Goal: Transaction & Acquisition: Purchase product/service

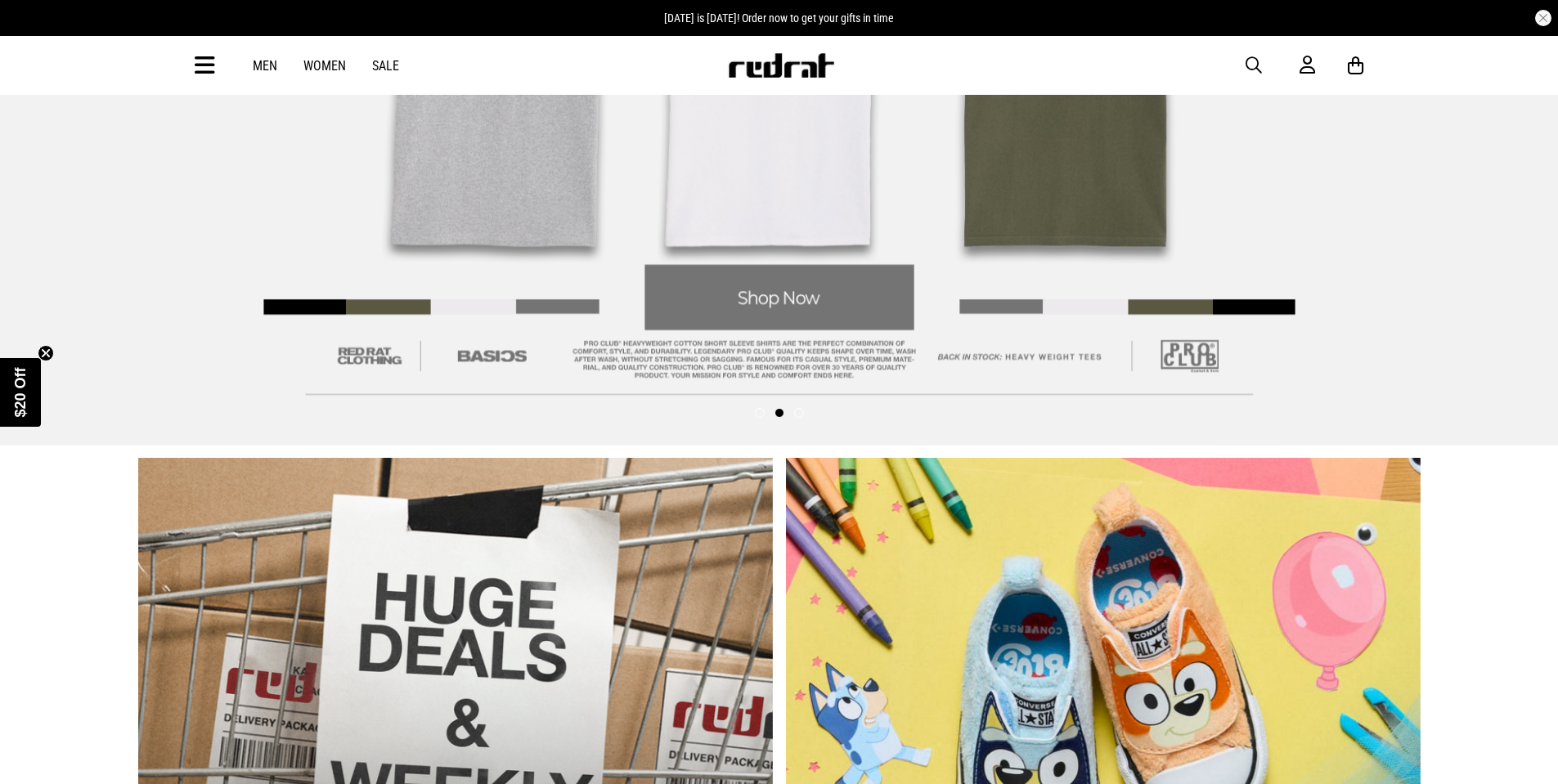
click at [265, 68] on link "Men" at bounding box center [264, 65] width 24 height 15
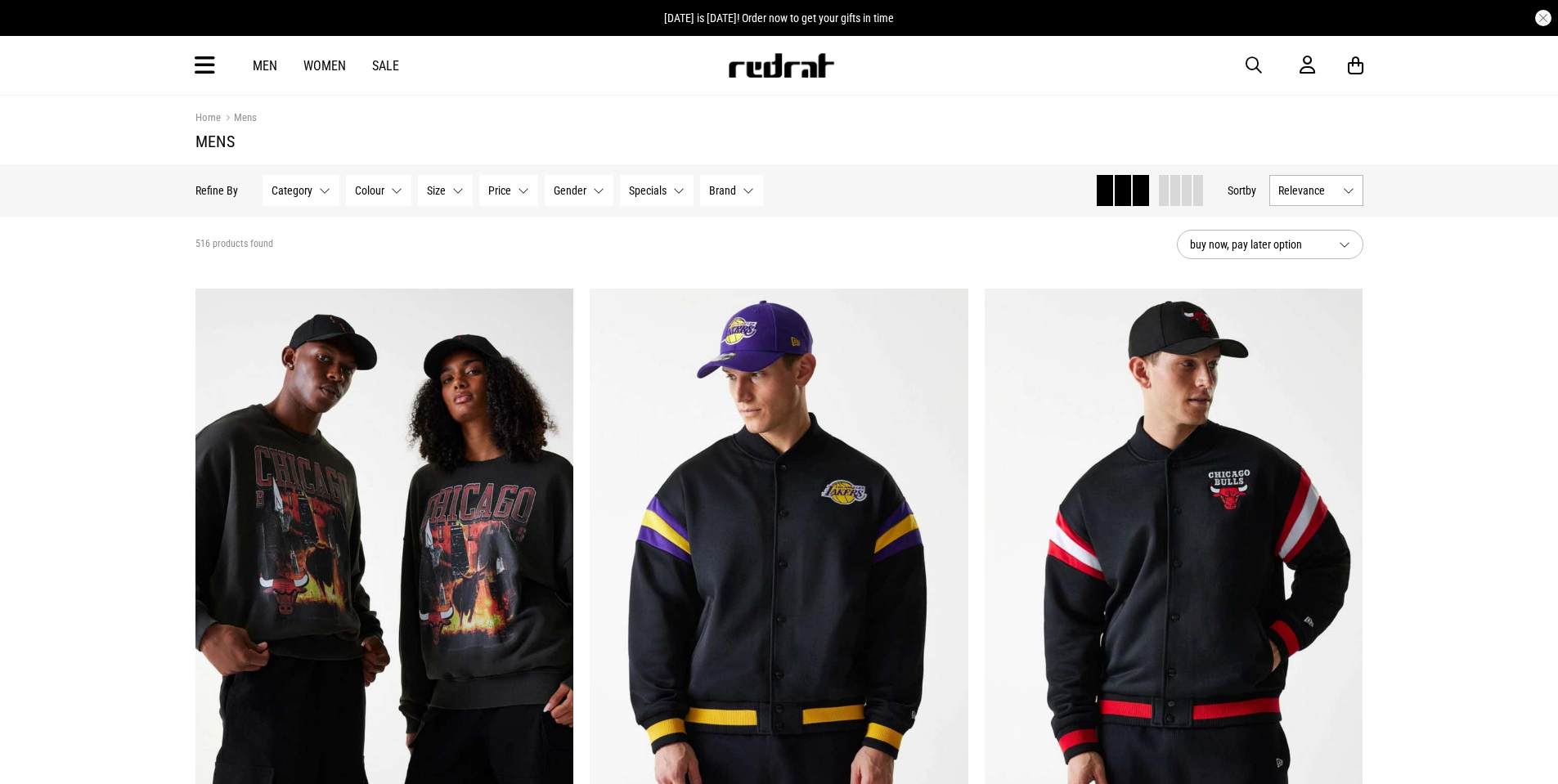
click at [245, 120] on link "Mens" at bounding box center [239, 118] width 36 height 15
click at [211, 63] on icon at bounding box center [204, 65] width 21 height 27
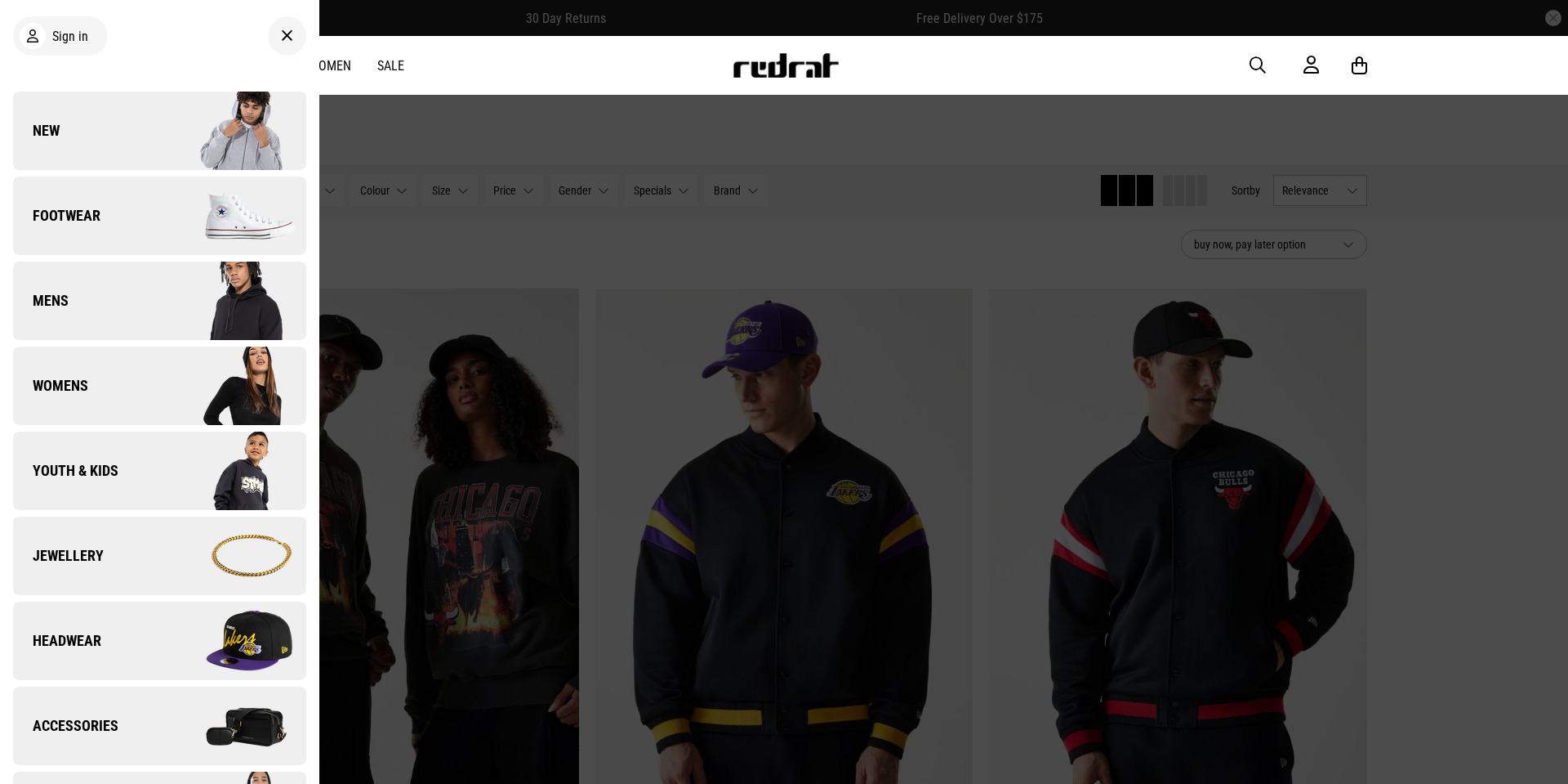
click at [68, 214] on span "Footwear" at bounding box center [57, 216] width 88 height 20
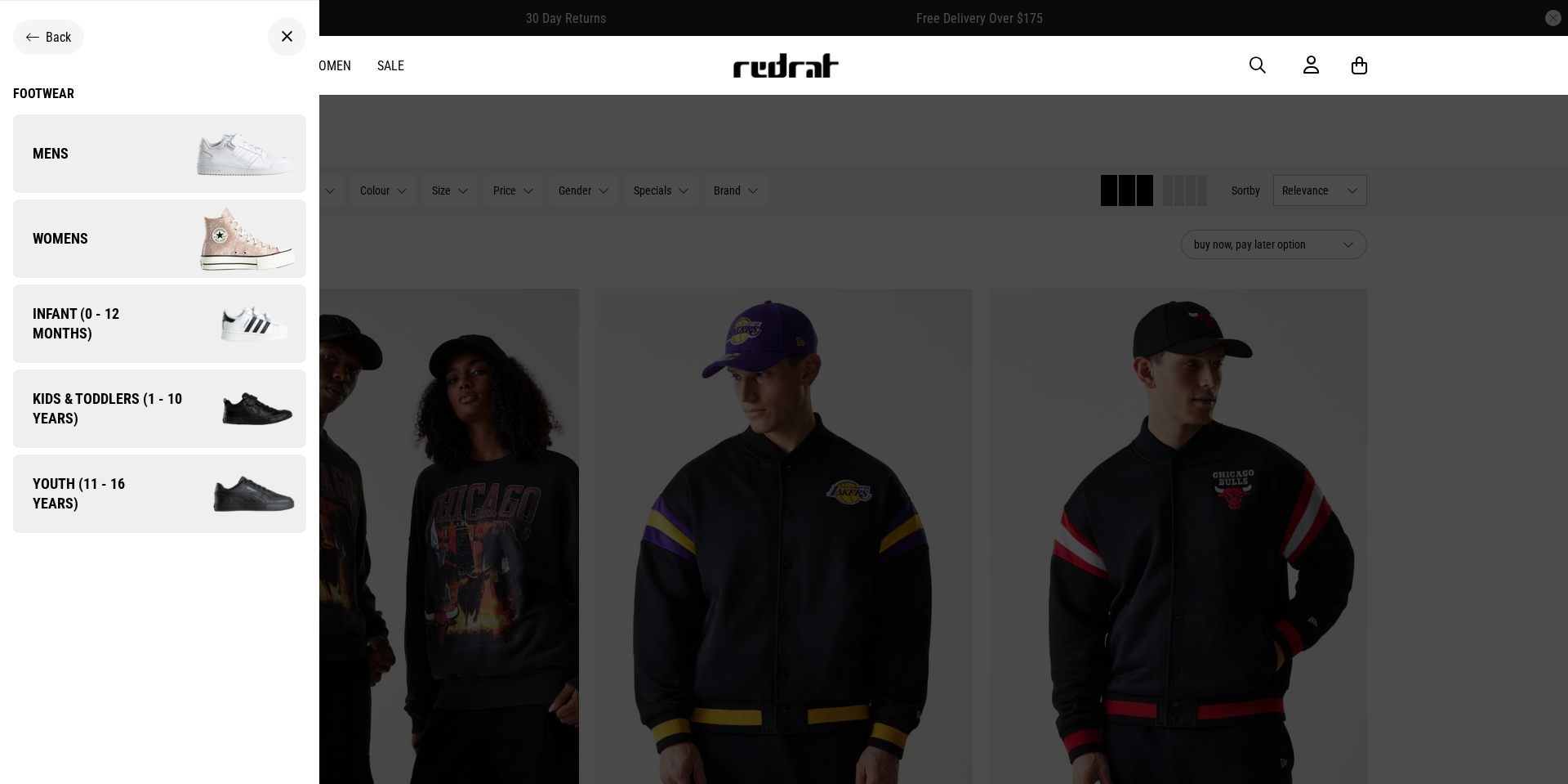
click at [67, 149] on span "Mens" at bounding box center [41, 154] width 55 height 20
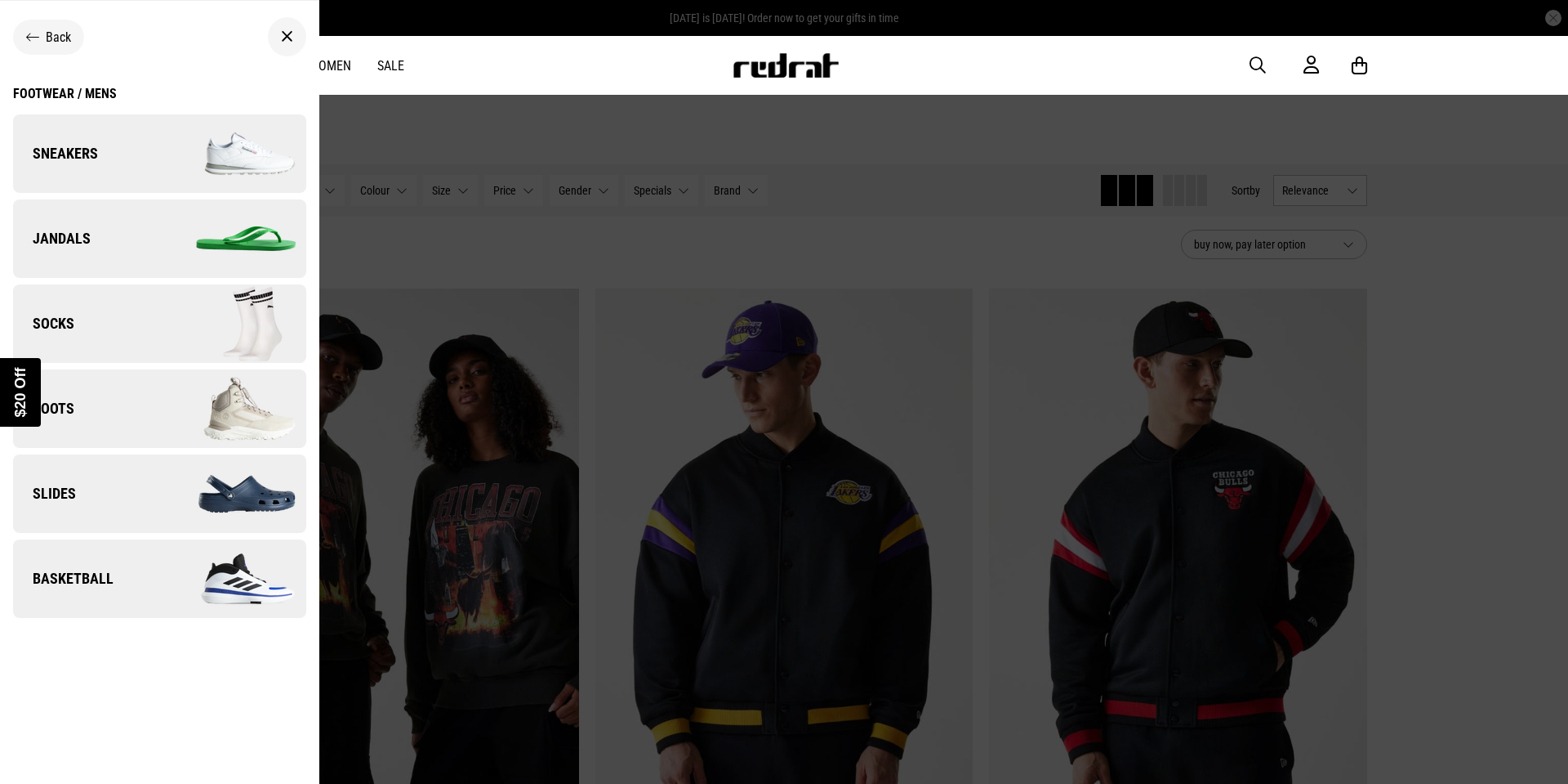
click at [65, 413] on div "Close dialog UNLOCK $20 OFF WHEN YOU JOIN THE CREW Sign up to receive email & S…" at bounding box center [784, 392] width 1568 height 784
click at [67, 396] on link "Boots" at bounding box center [160, 409] width 293 height 79
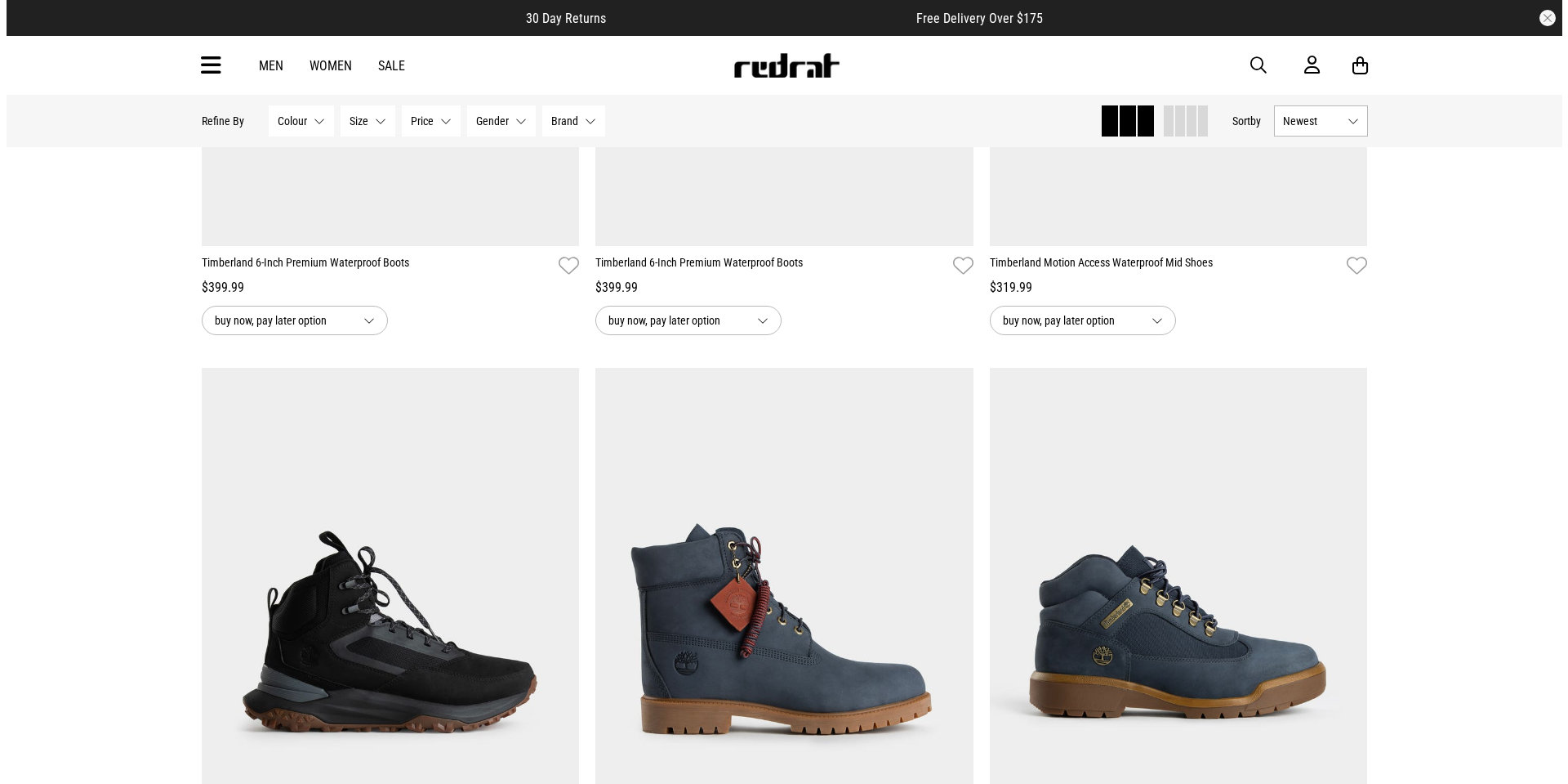
scroll to position [81, 0]
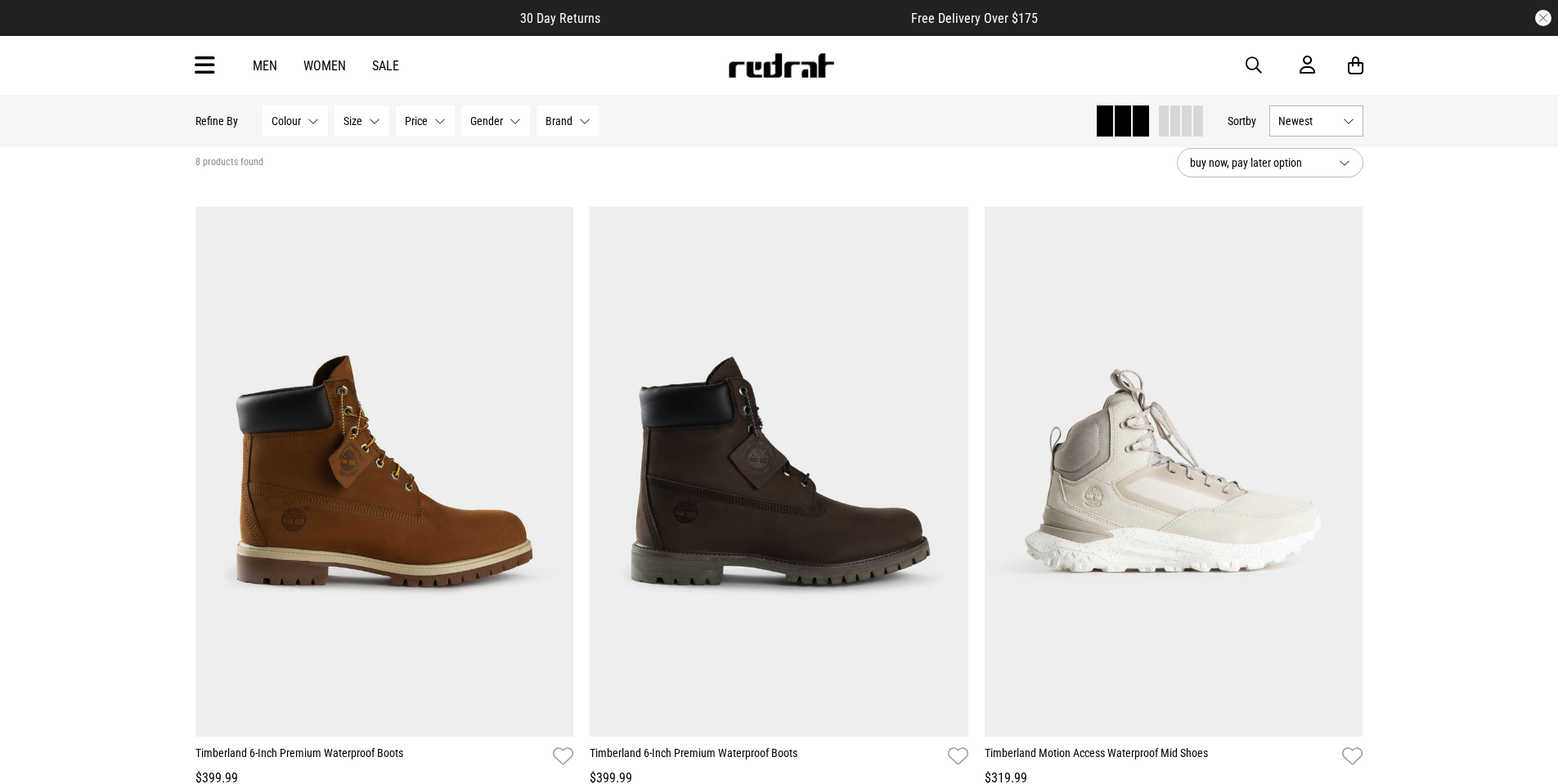
click at [204, 61] on icon at bounding box center [204, 65] width 21 height 27
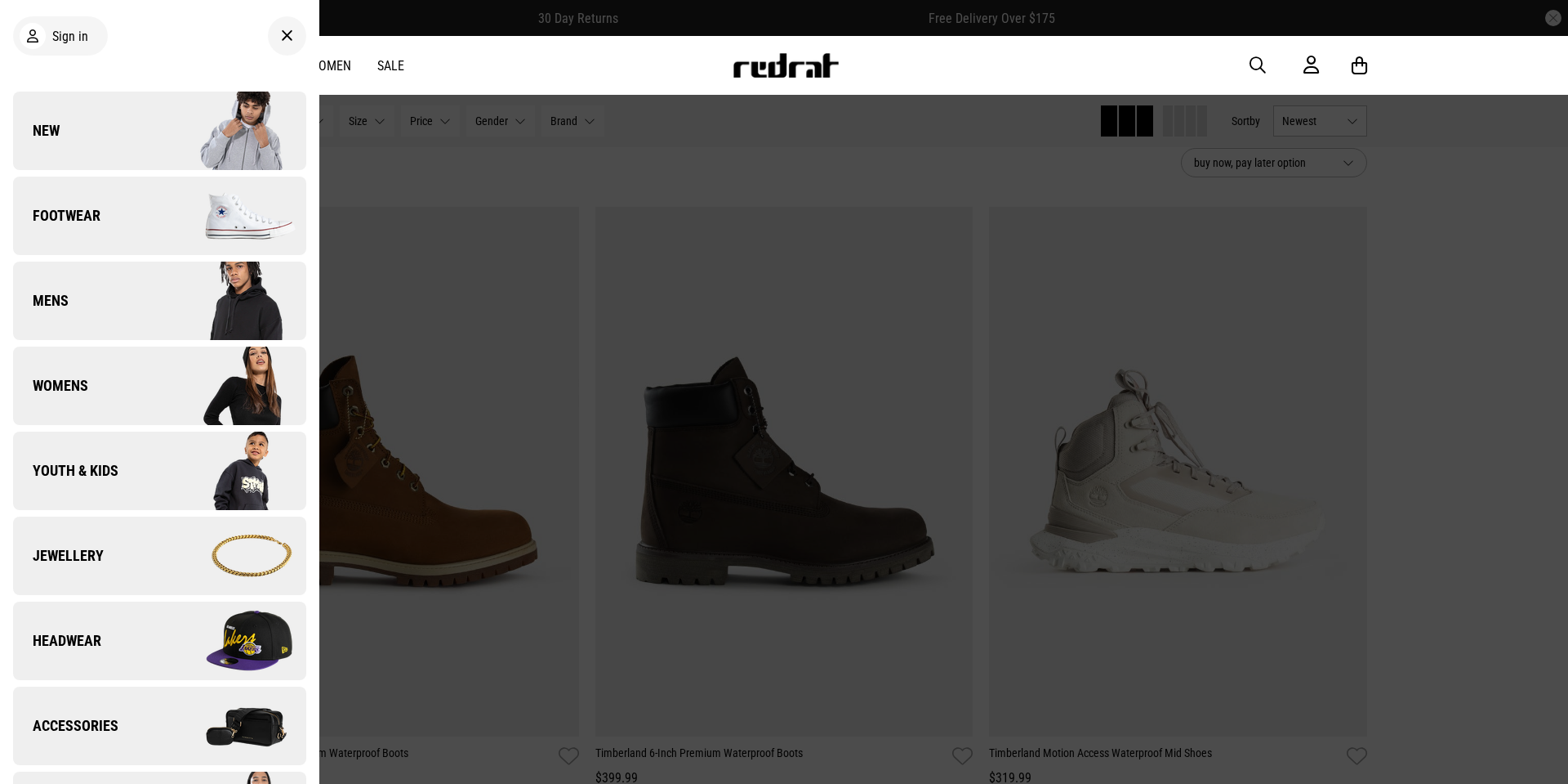
click at [75, 207] on span "Footwear" at bounding box center [57, 216] width 88 height 20
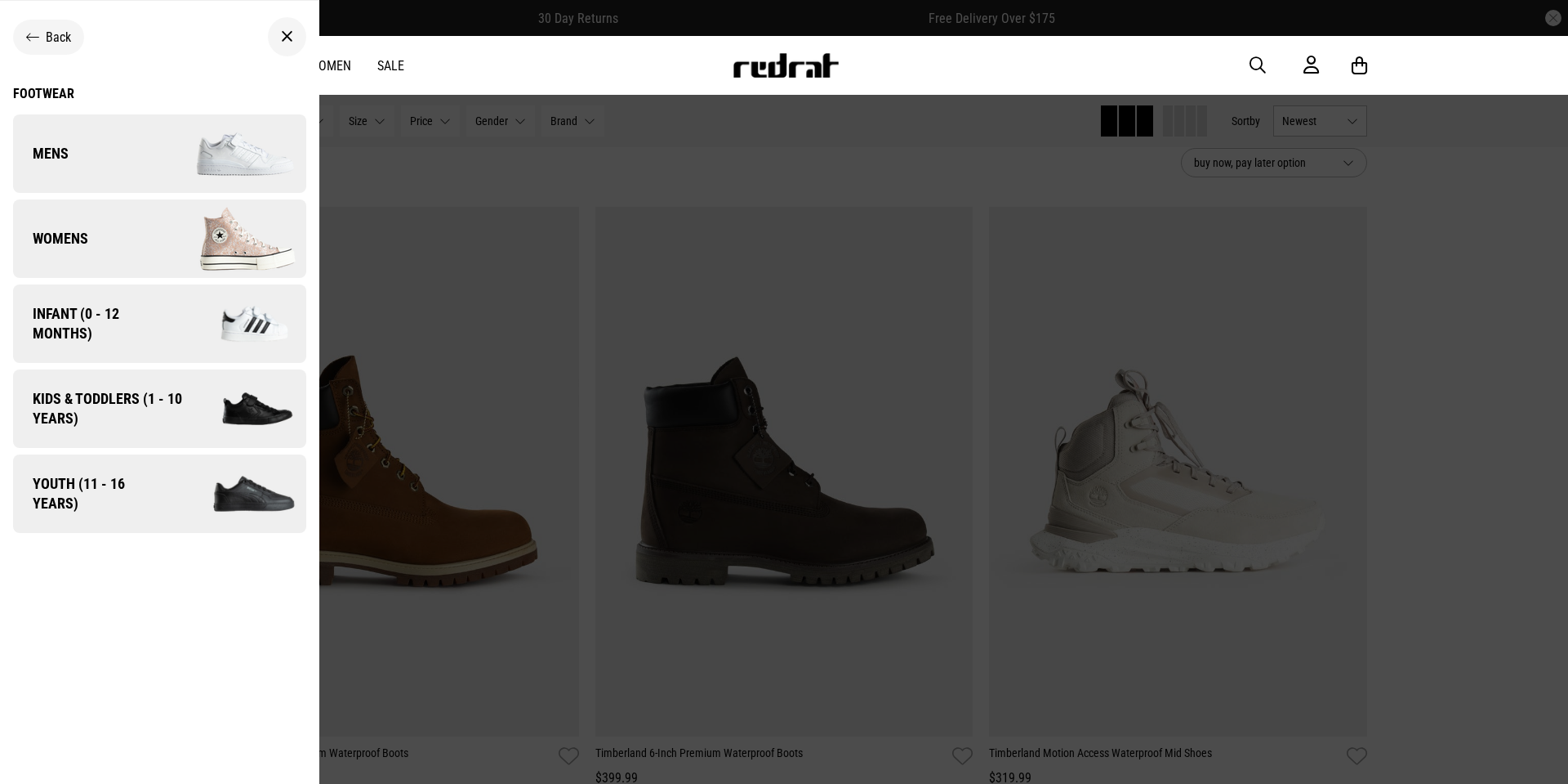
click at [245, 158] on img at bounding box center [232, 153] width 146 height 81
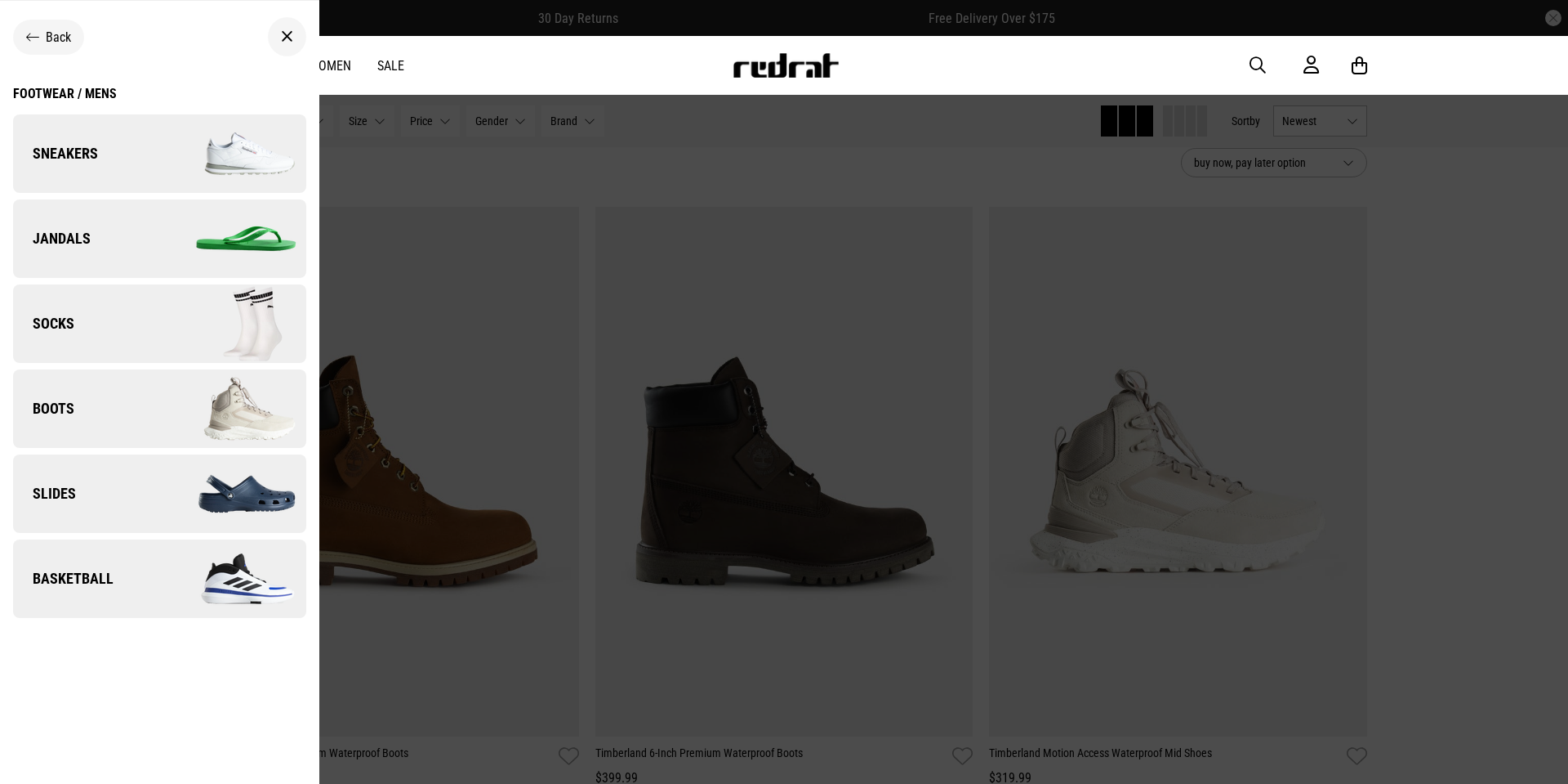
click at [243, 156] on img at bounding box center [232, 153] width 146 height 81
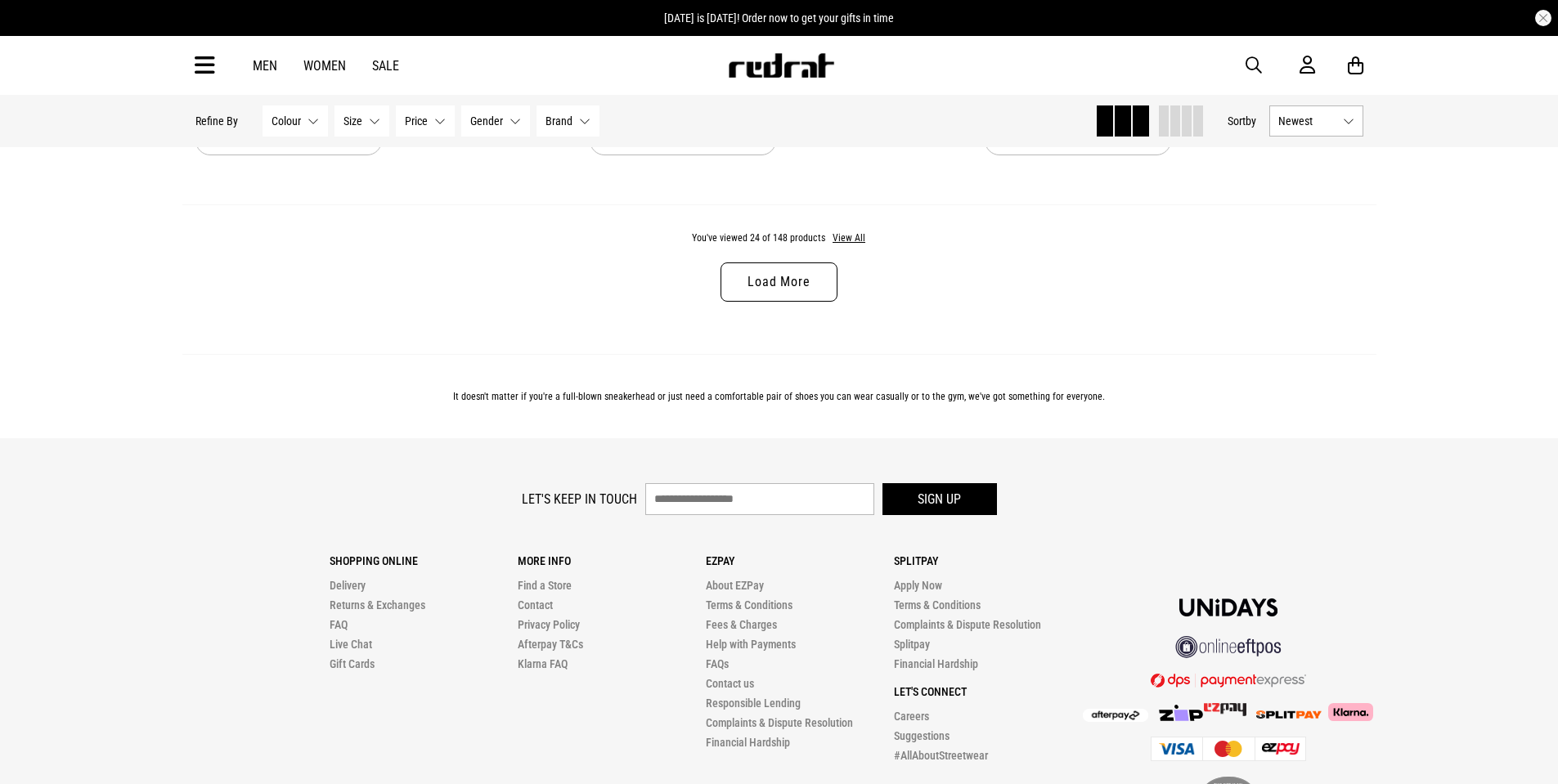
scroll to position [4904, 0]
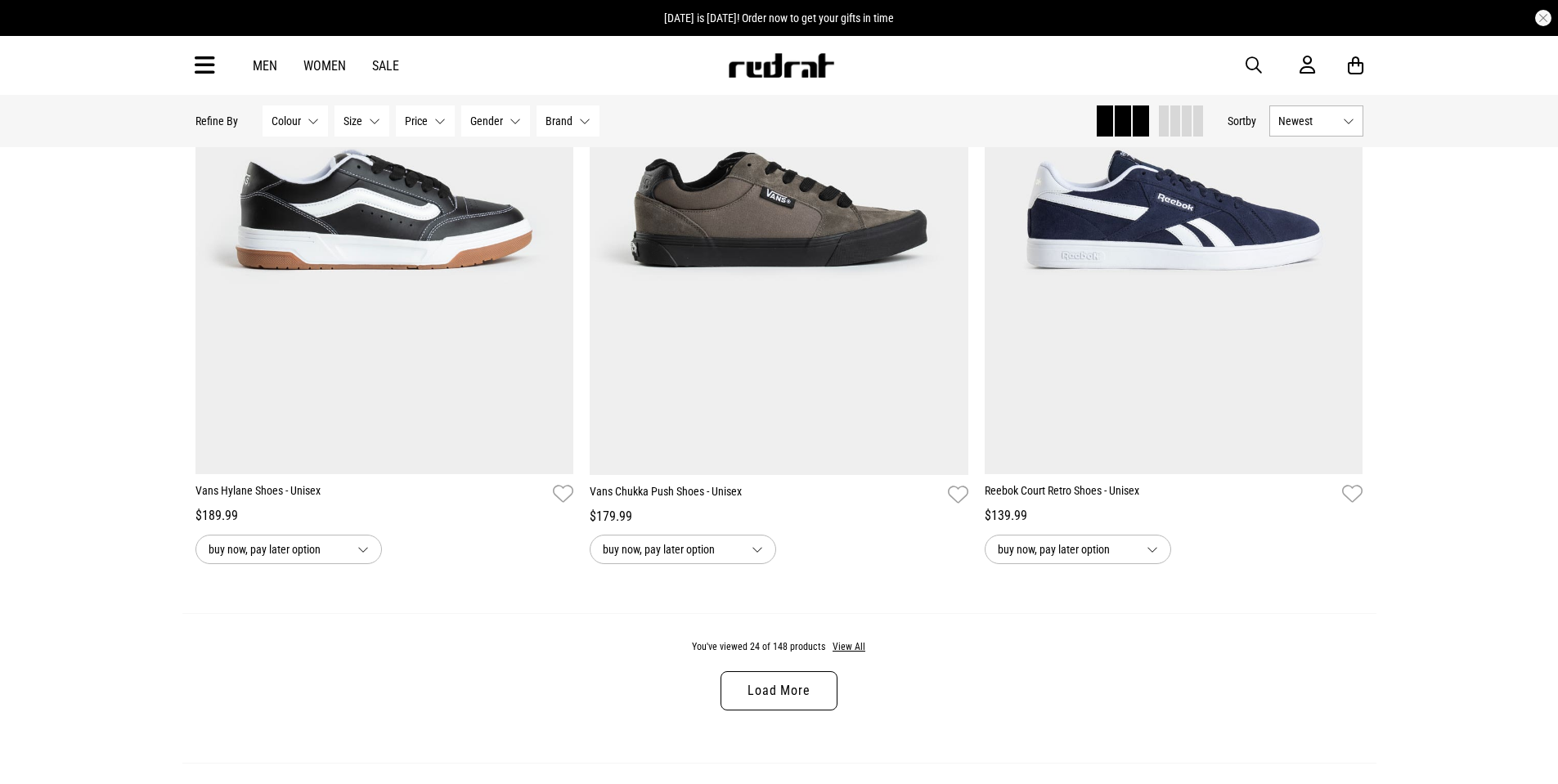
click at [784, 698] on link "Load More" at bounding box center [779, 691] width 116 height 39
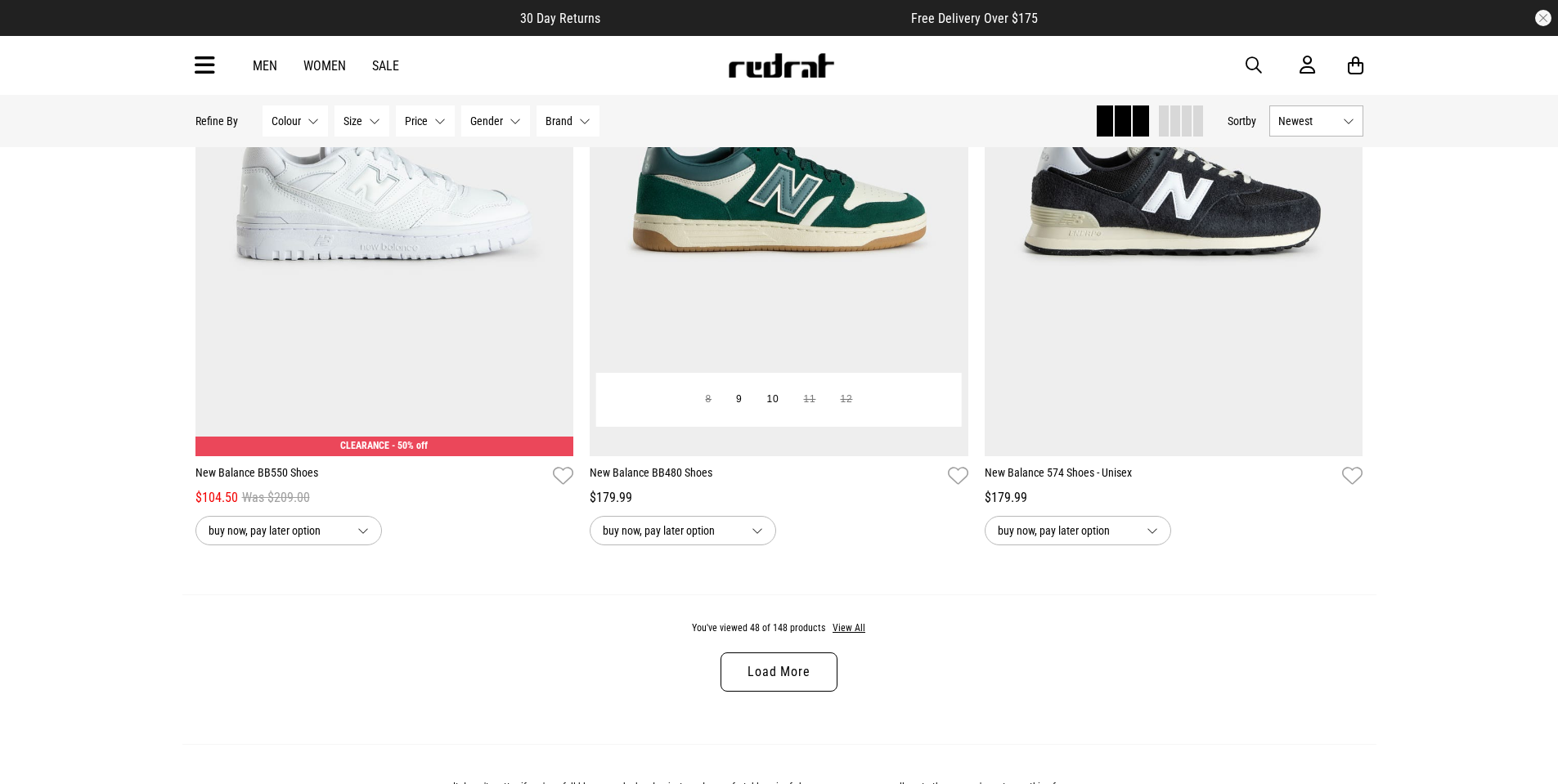
scroll to position [10217, 0]
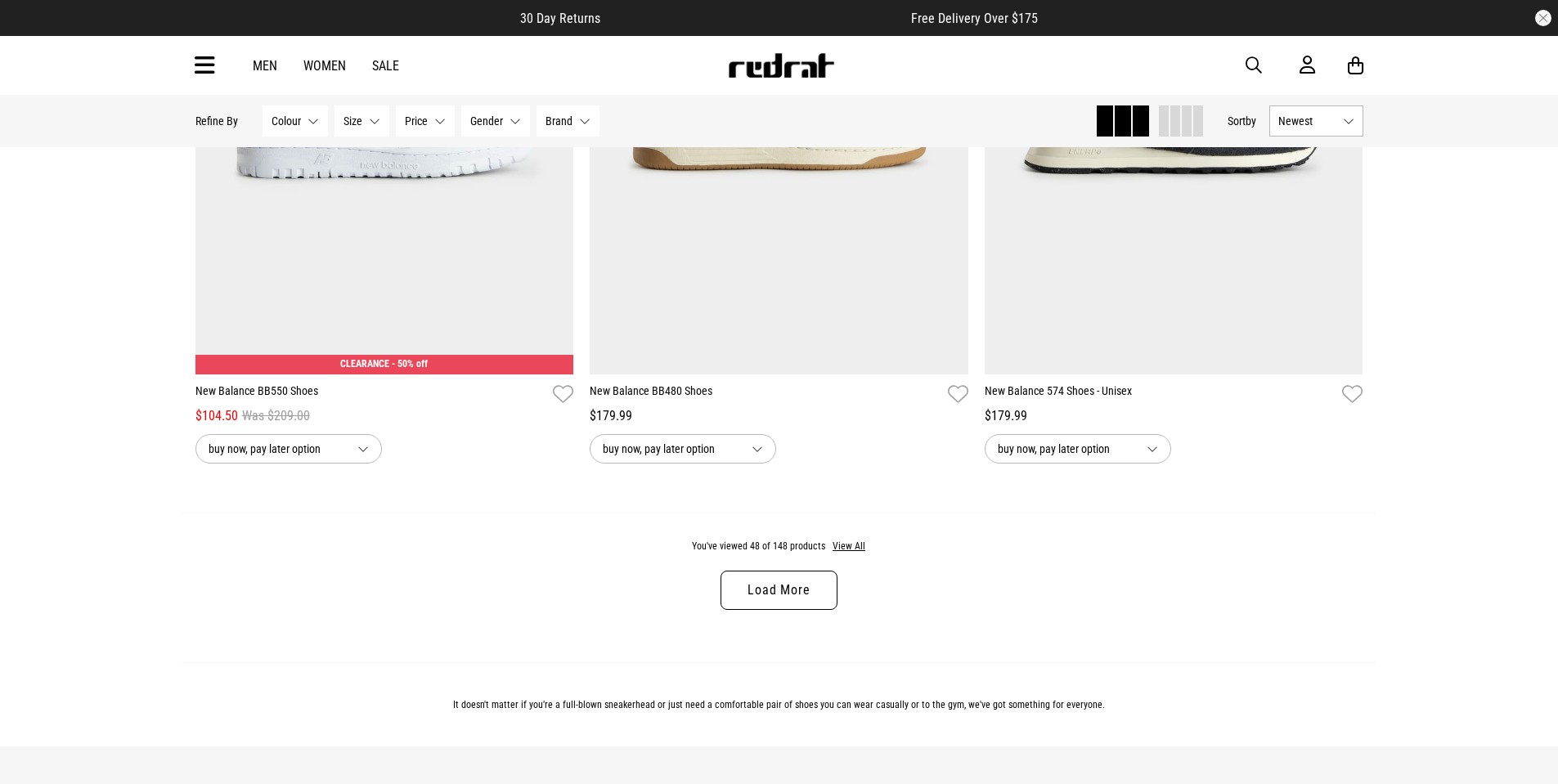
click at [797, 609] on link "Load More" at bounding box center [779, 590] width 116 height 39
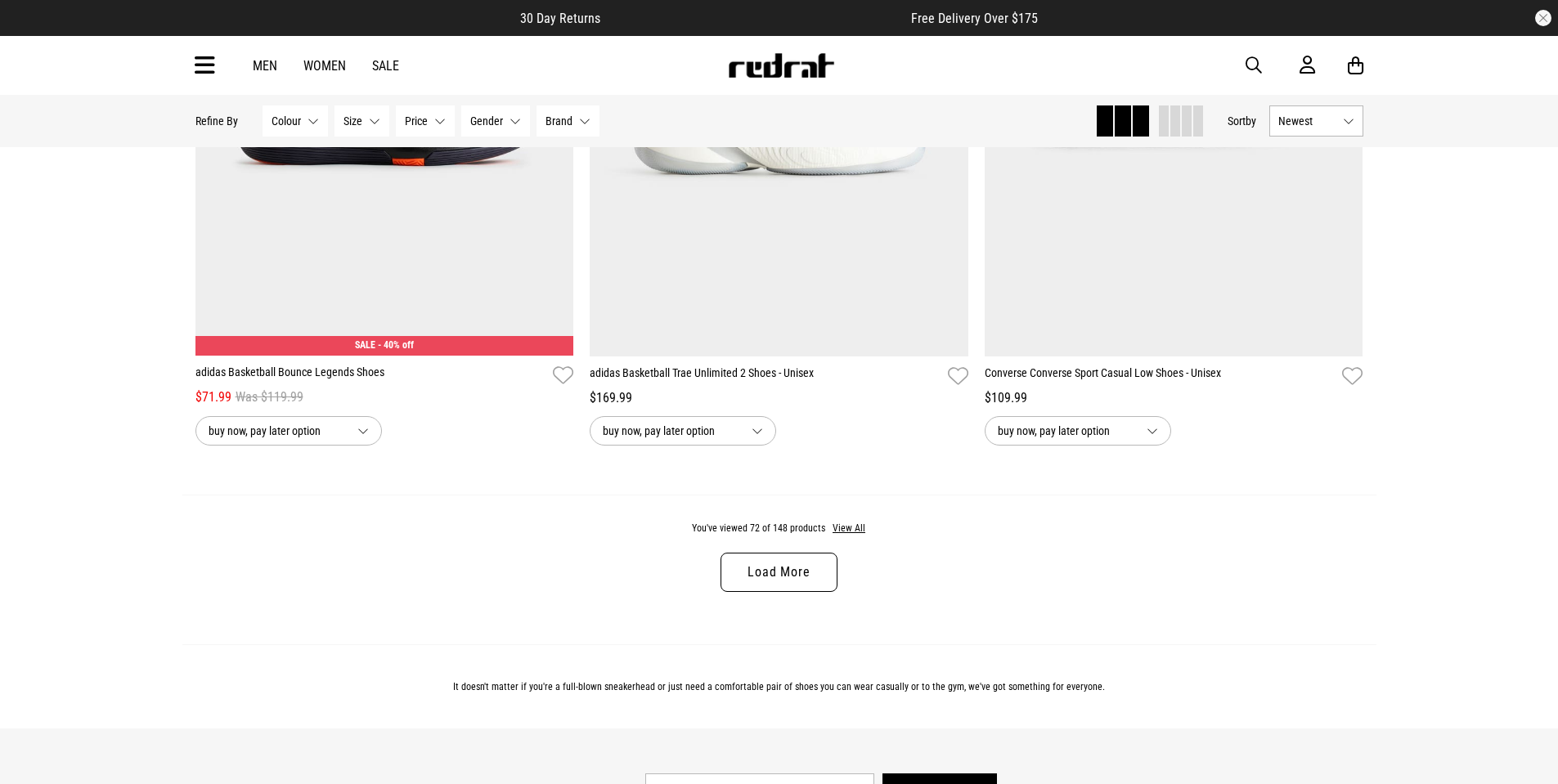
scroll to position [15775, 0]
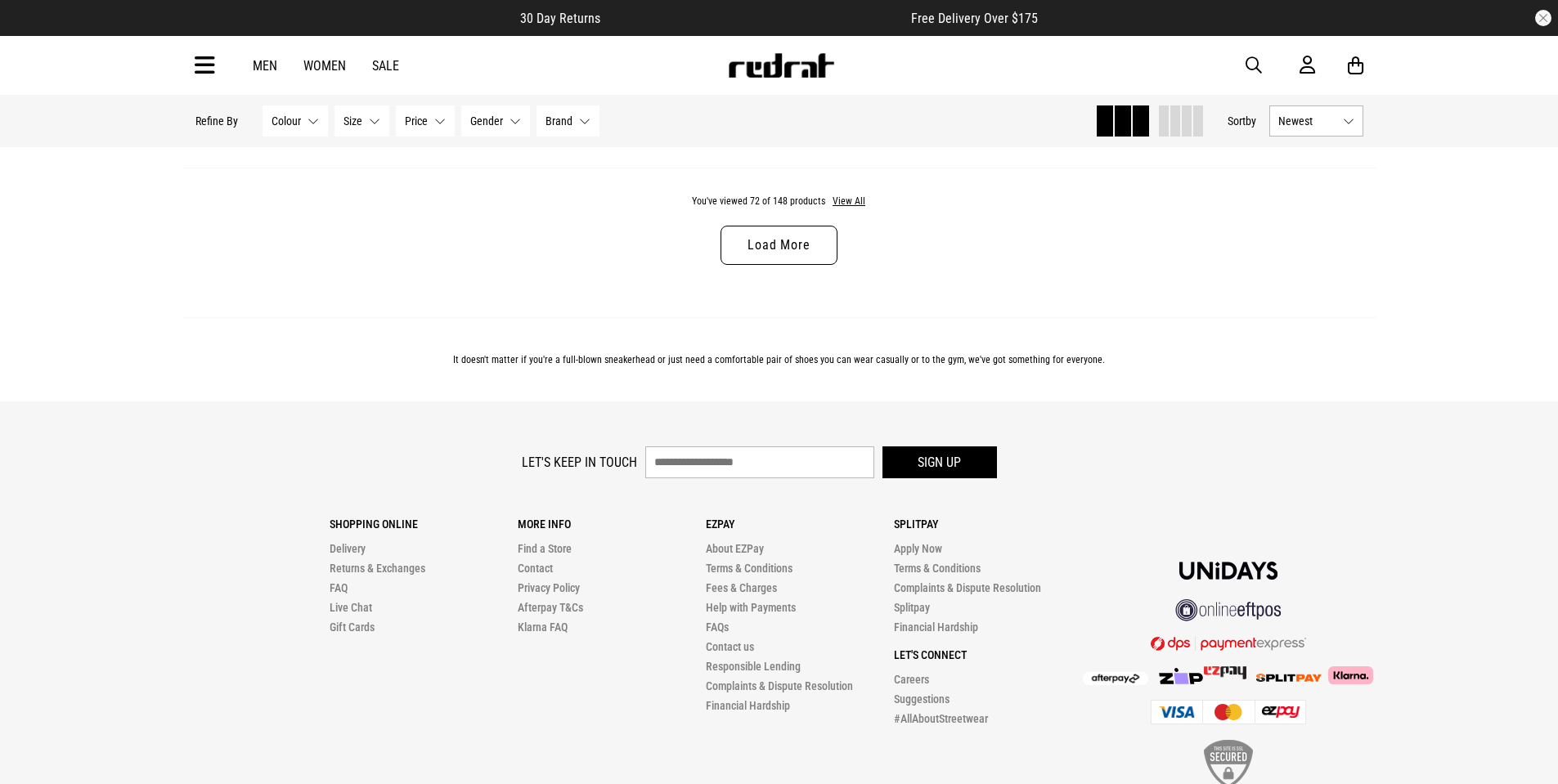
click at [779, 265] on link "Load More" at bounding box center [779, 245] width 116 height 39
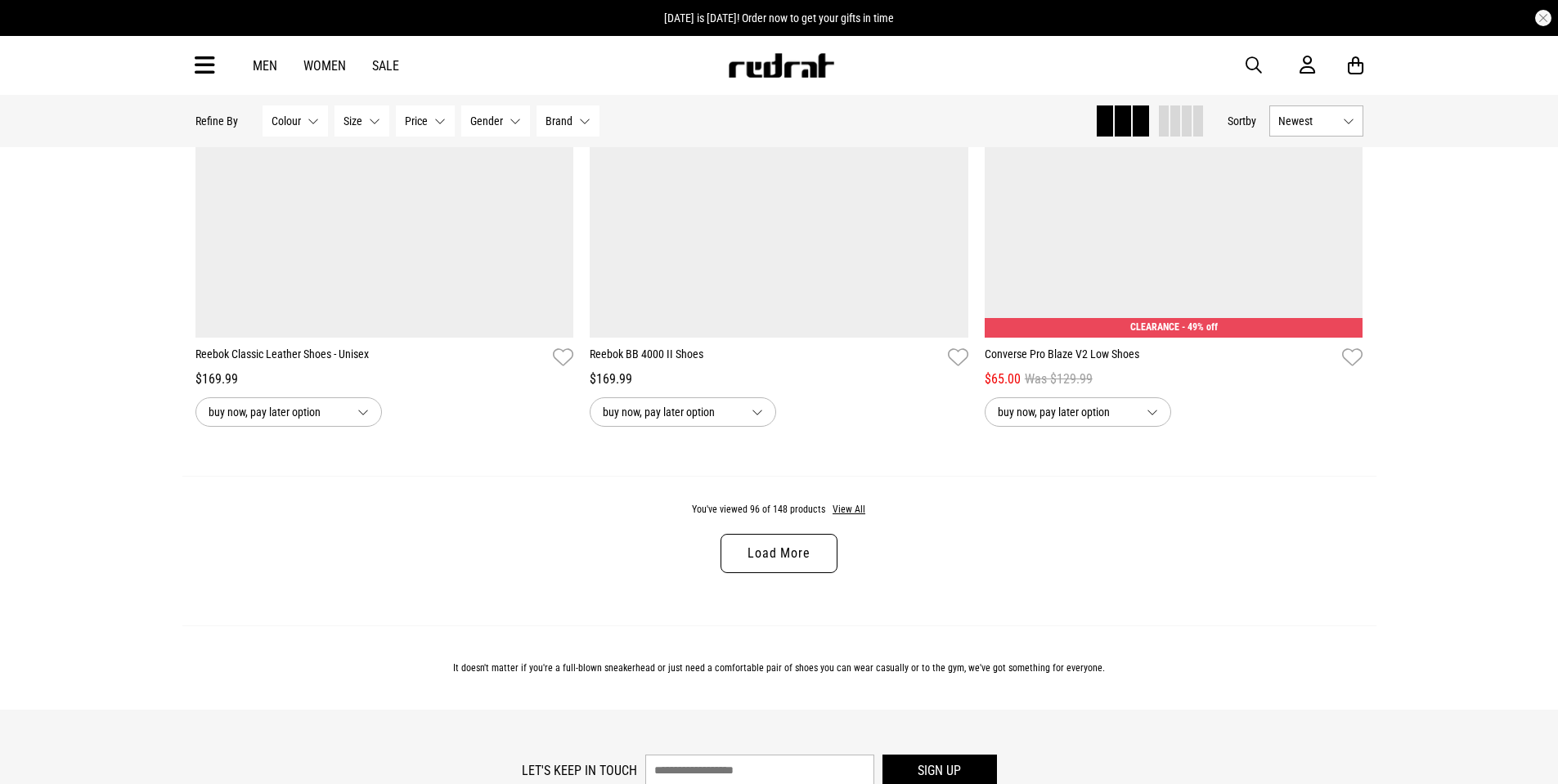
scroll to position [20761, 0]
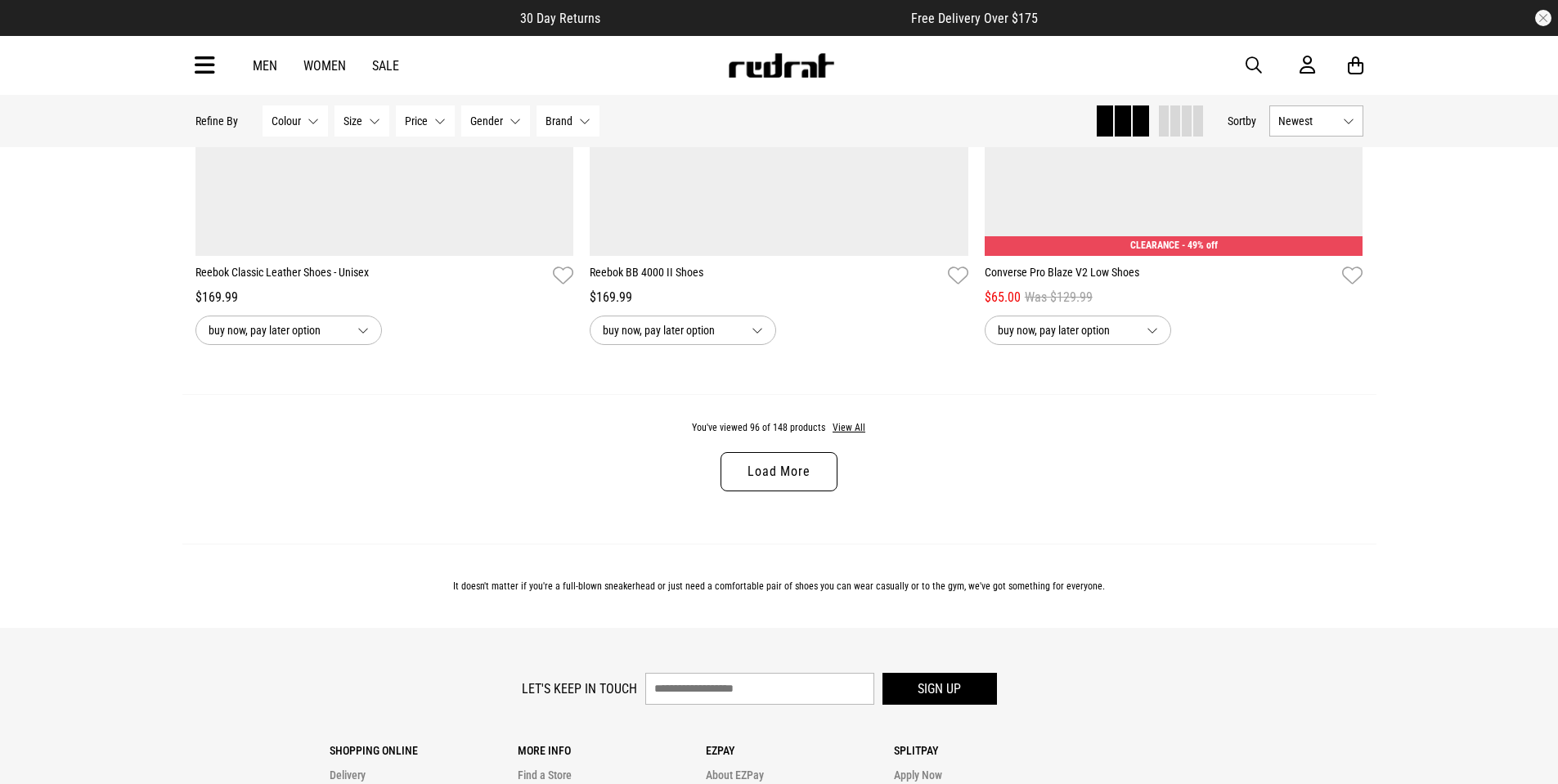
click at [789, 491] on link "Load More" at bounding box center [779, 472] width 116 height 39
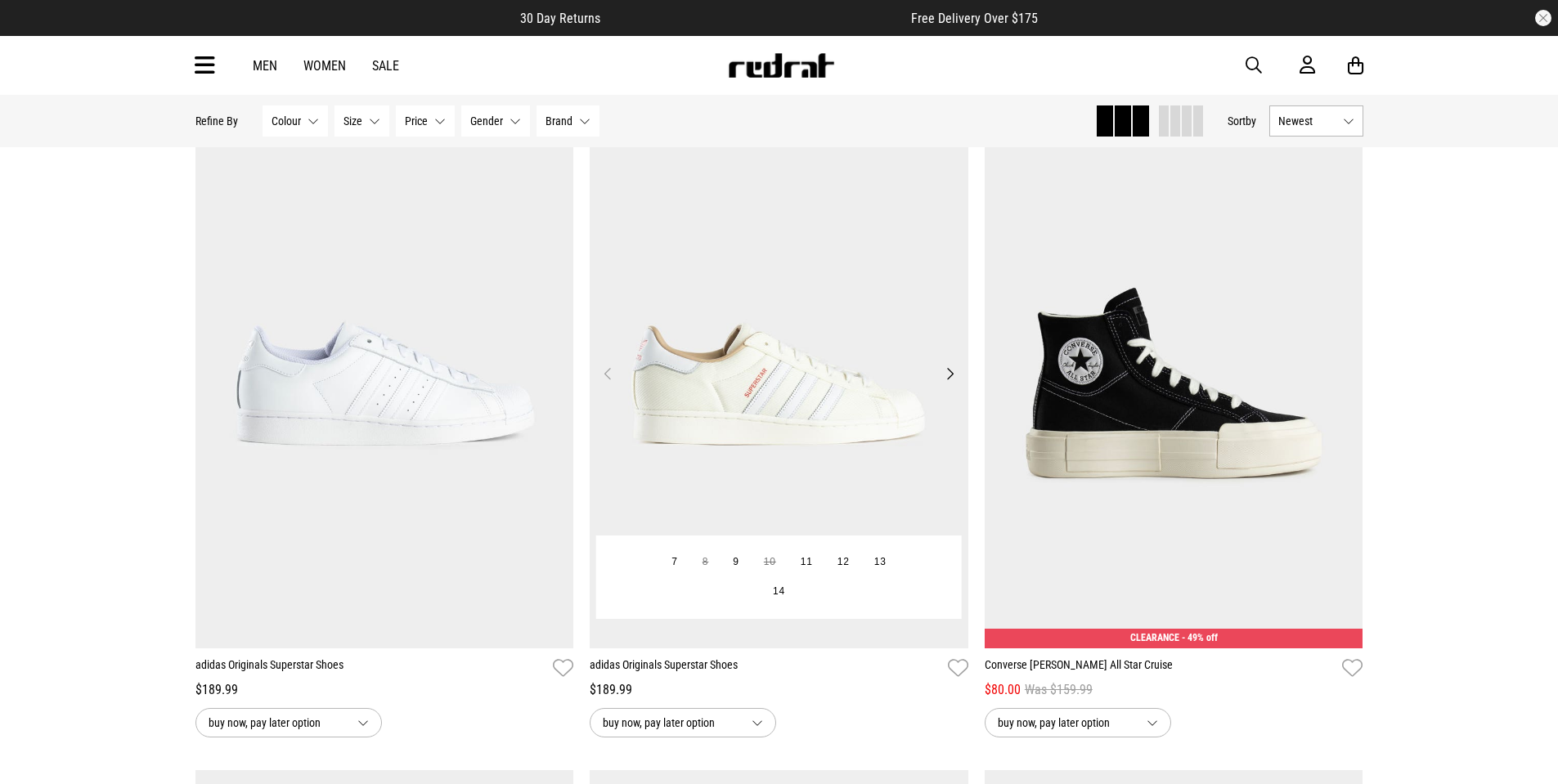
scroll to position [25011, 0]
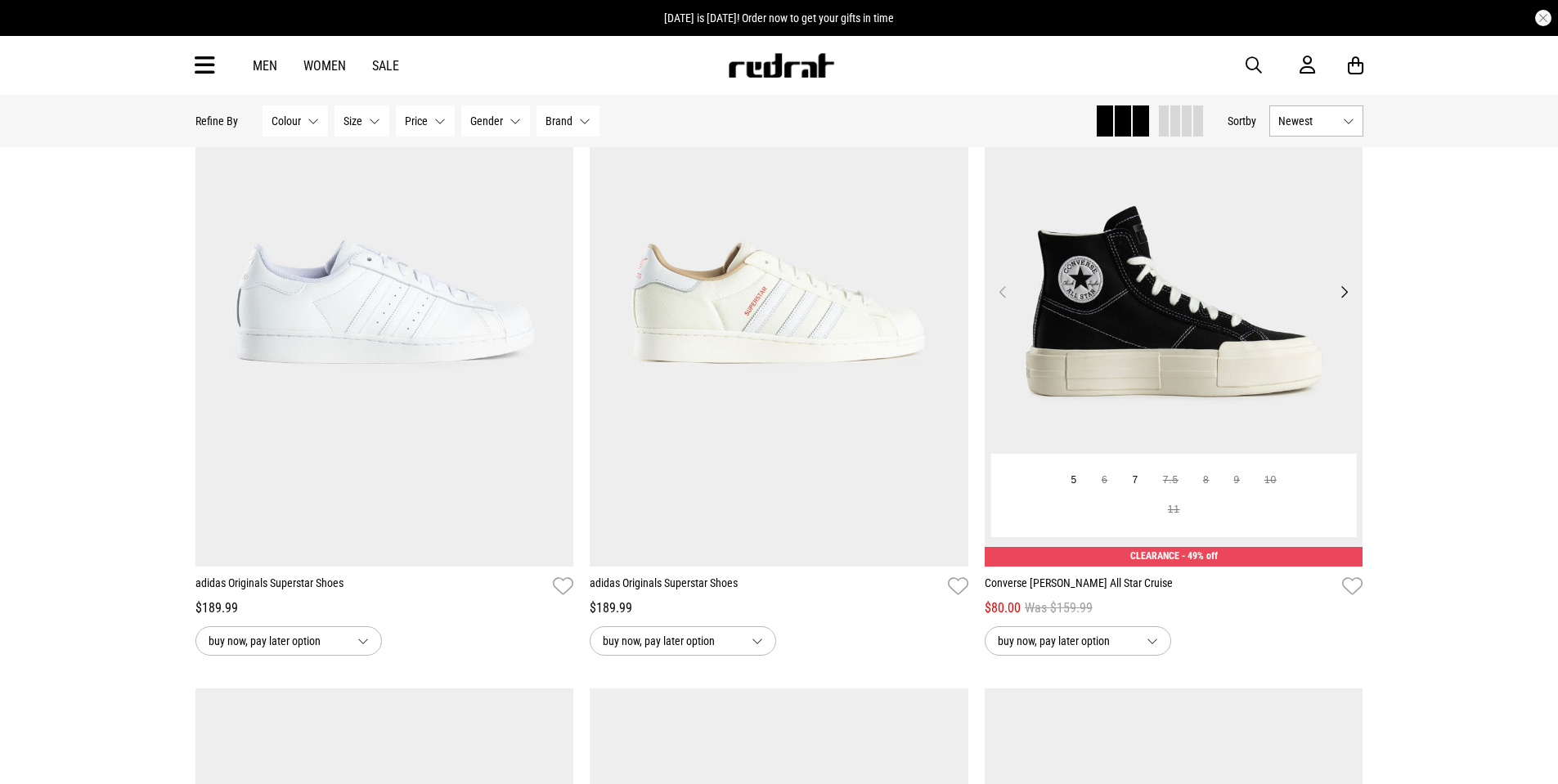
click at [1342, 302] on button "Next" at bounding box center [1344, 292] width 21 height 20
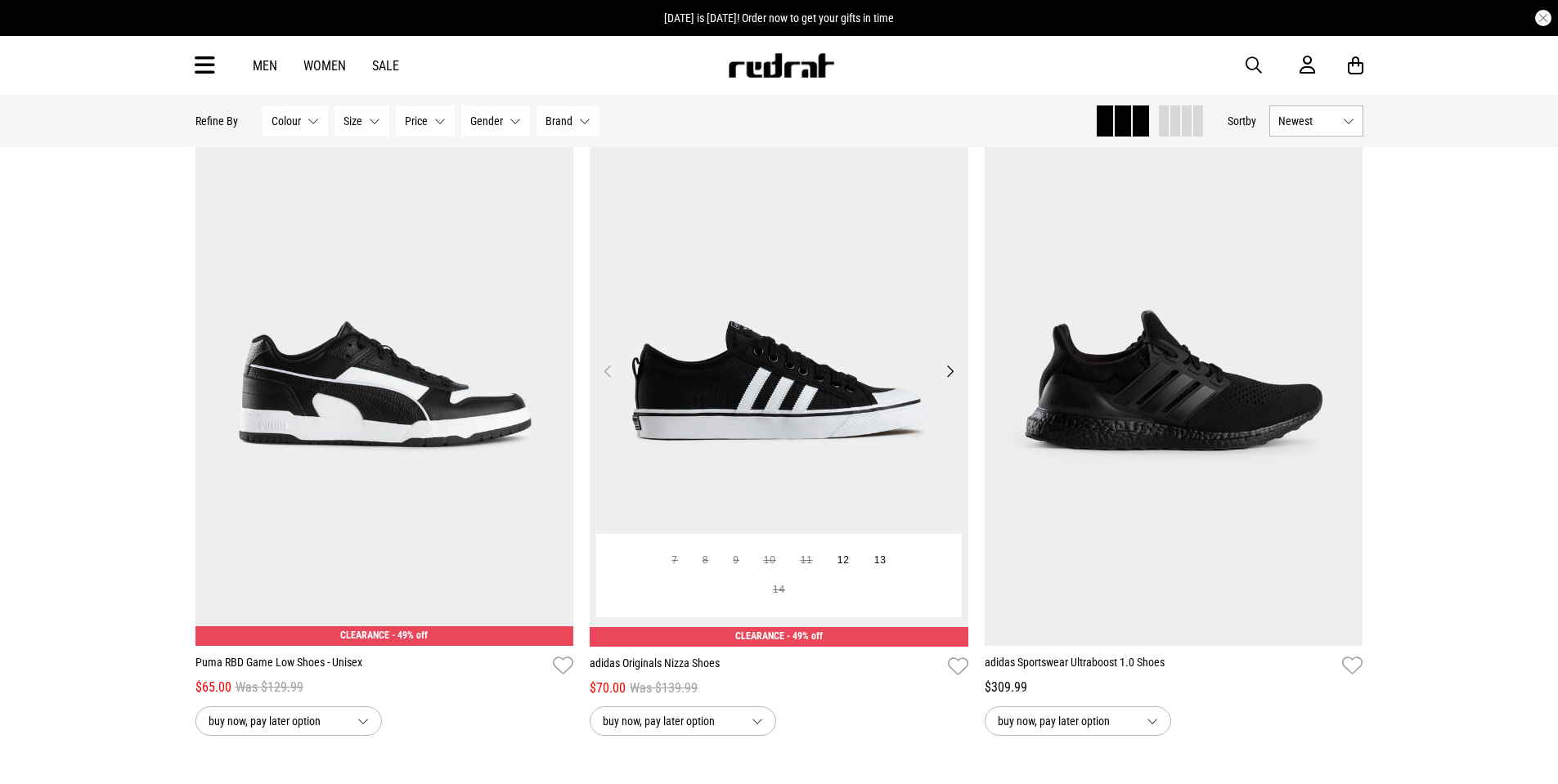
scroll to position [25910, 0]
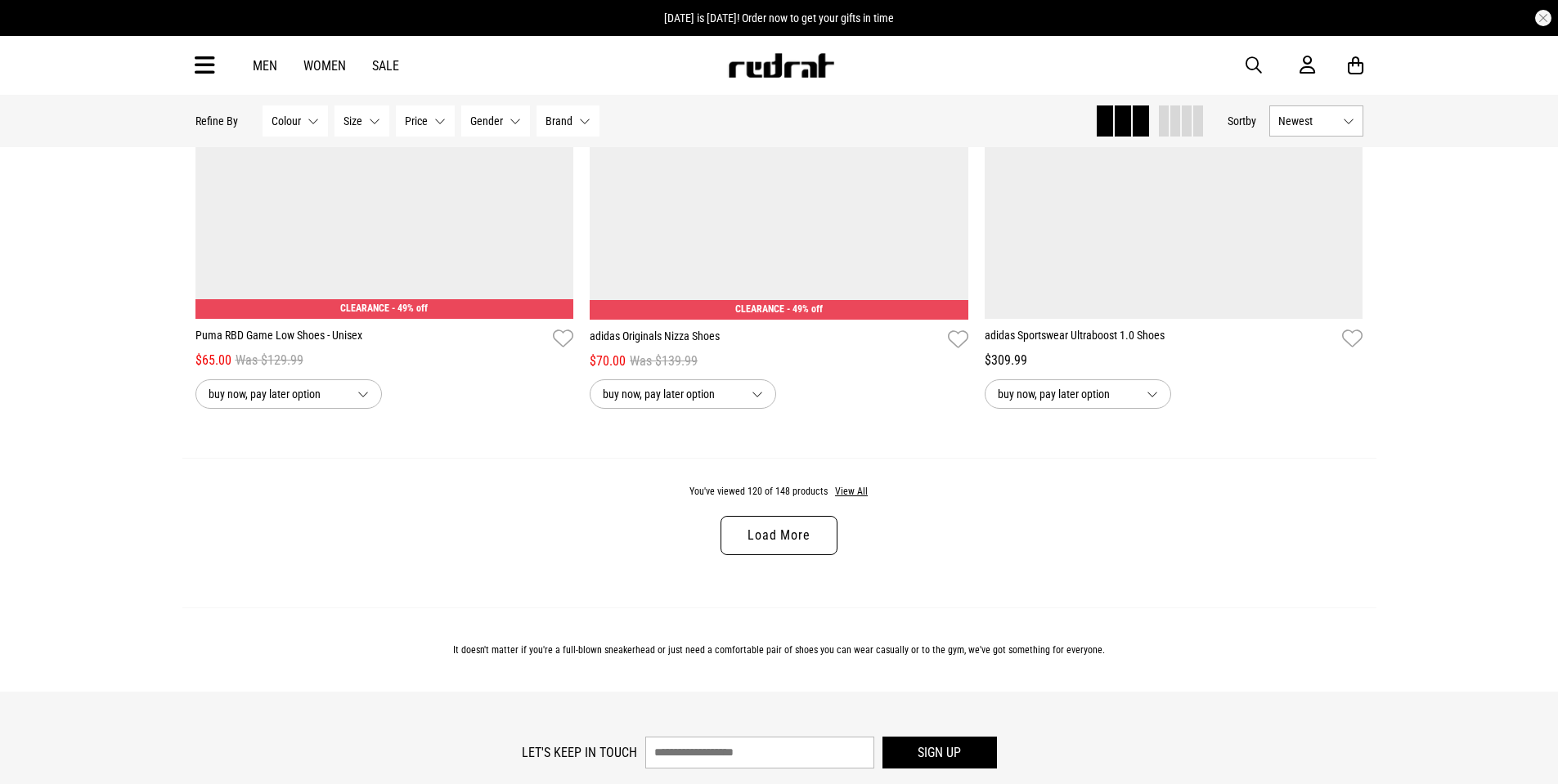
click at [783, 555] on link "Load More" at bounding box center [779, 535] width 116 height 39
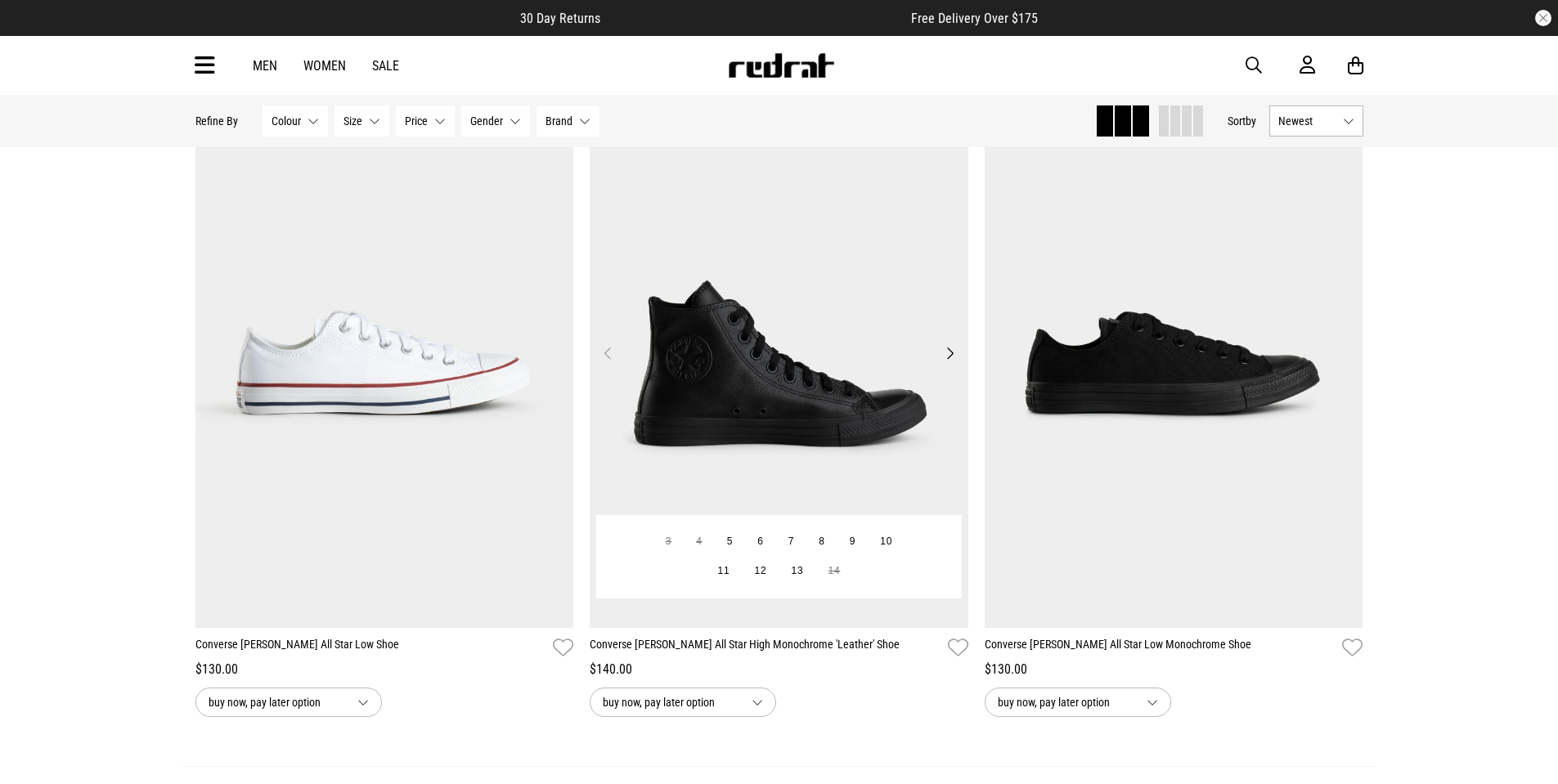
scroll to position [30978, 0]
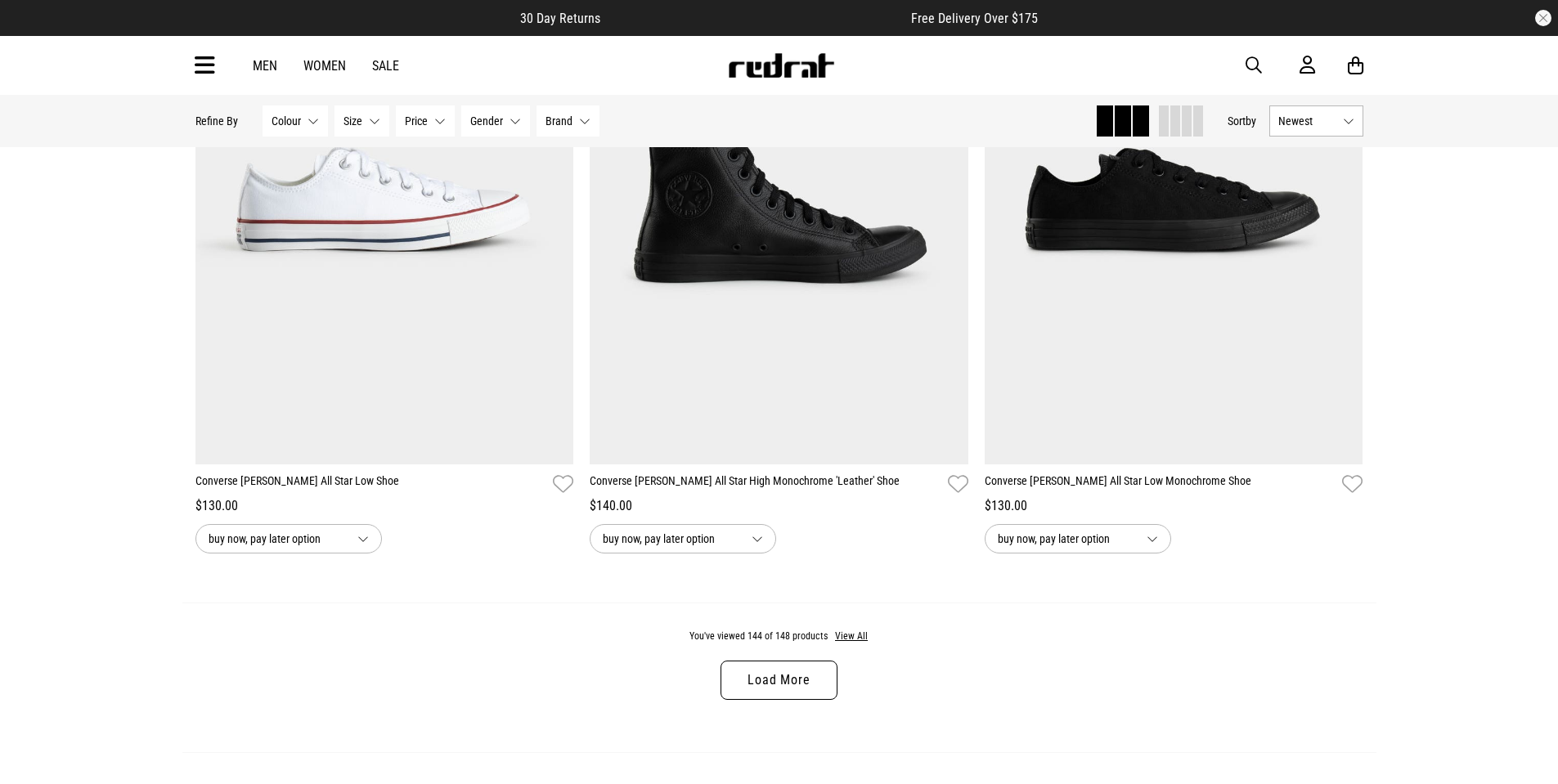
click at [783, 700] on link "Load More" at bounding box center [779, 680] width 116 height 39
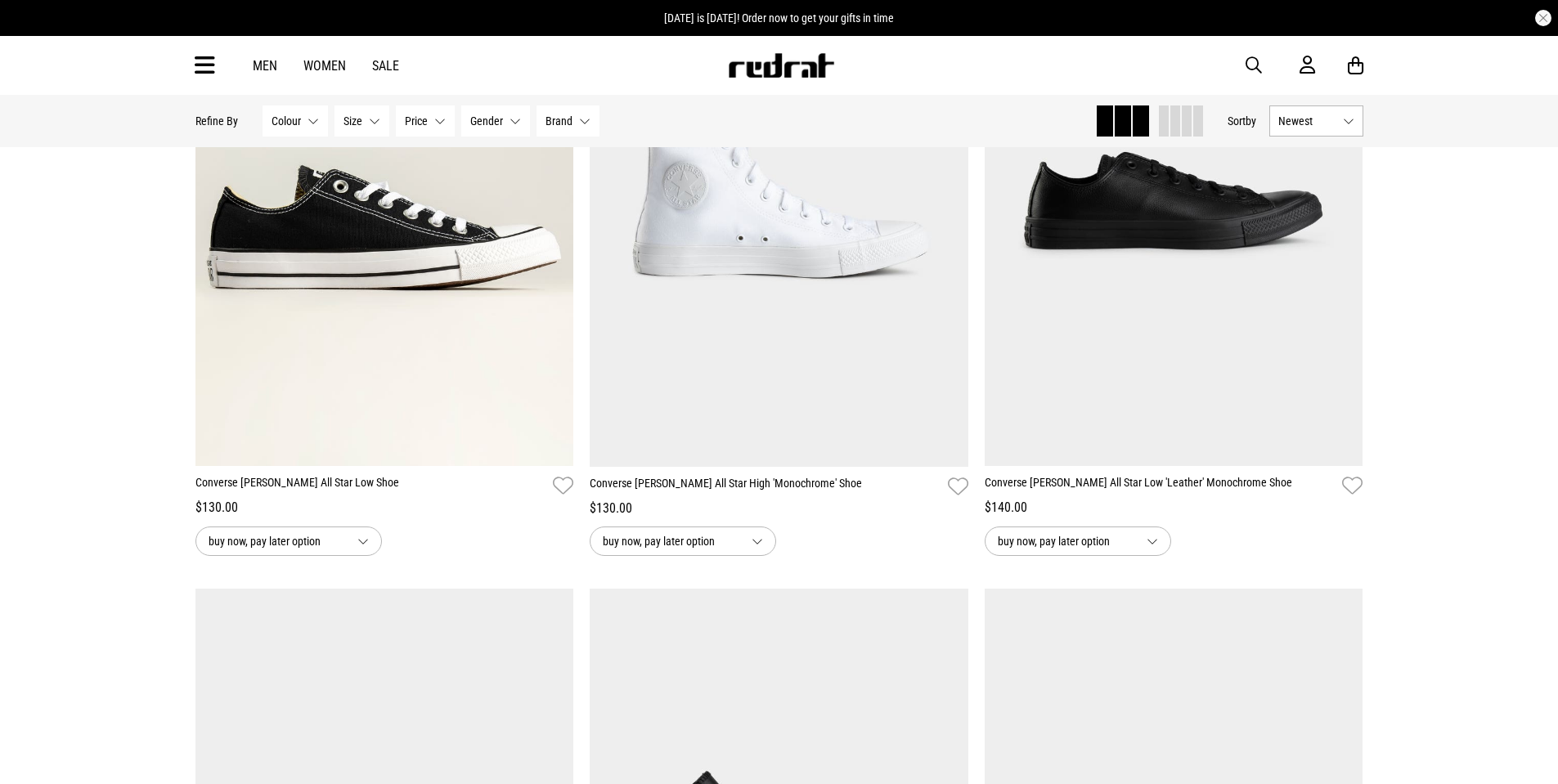
scroll to position [30721, 0]
